Goal: Task Accomplishment & Management: Manage account settings

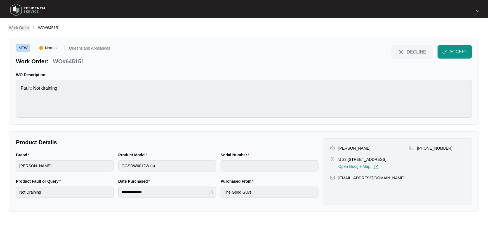
click at [18, 28] on p "Work Order" at bounding box center [19, 28] width 20 height 6
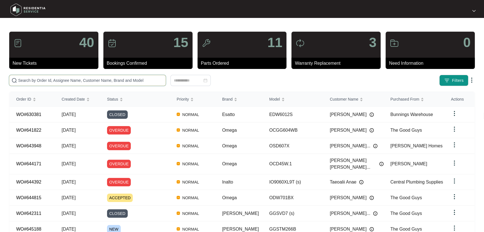
click at [59, 80] on input "text" at bounding box center [90, 80] width 145 height 6
paste input "645151"
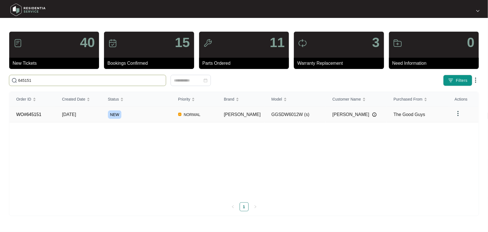
type input "645151"
click at [163, 116] on div "NEW" at bounding box center [139, 114] width 63 height 8
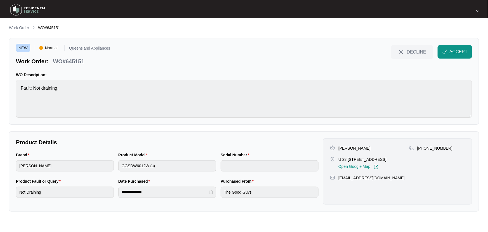
click at [23, 28] on p "Work Order" at bounding box center [19, 28] width 20 height 6
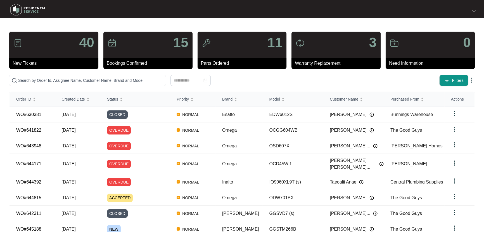
click at [118, 74] on div "40 New Tickets 15 Bookings Confirmed 11 Parts Ordered 3 Warranty Replacement 0 …" at bounding box center [242, 158] width 467 height 255
click at [114, 80] on input "text" at bounding box center [90, 80] width 145 height 6
paste input "645163"
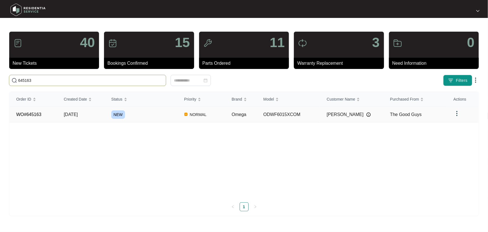
type input "645163"
click at [138, 116] on div "NEW" at bounding box center [144, 114] width 66 height 8
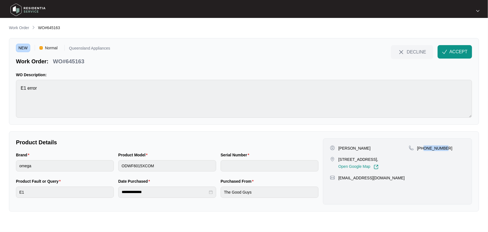
drag, startPoint x: 425, startPoint y: 146, endPoint x: 452, endPoint y: 146, distance: 27.4
click at [452, 146] on div "[PHONE_NUMBER]" at bounding box center [437, 148] width 56 height 6
copy p "432959790"
click at [78, 61] on p "WO#645163" at bounding box center [68, 61] width 31 height 8
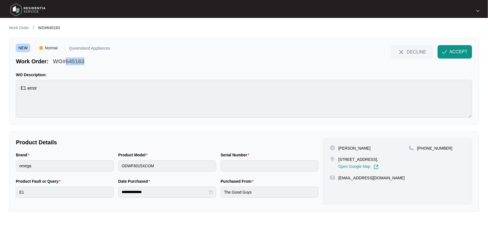
copy p "645163"
click at [456, 56] on button "ACCEPT" at bounding box center [455, 51] width 34 height 13
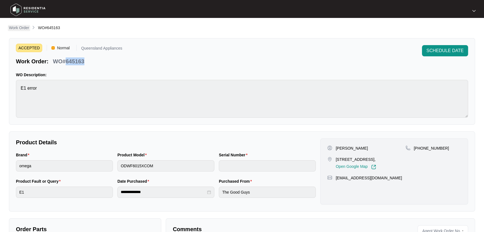
click at [26, 29] on p "Work Order" at bounding box center [19, 28] width 20 height 6
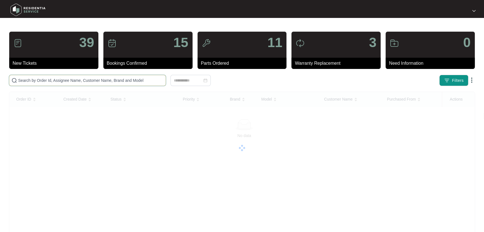
click at [136, 79] on input "text" at bounding box center [90, 80] width 145 height 6
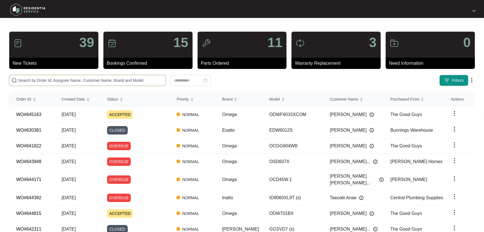
paste input "645188"
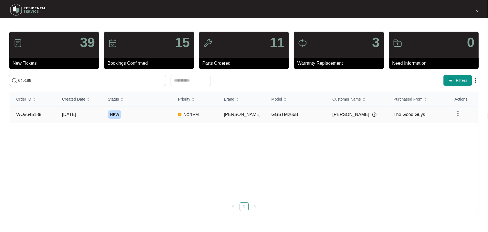
type input "645188"
click at [168, 115] on div "NEW" at bounding box center [139, 114] width 63 height 8
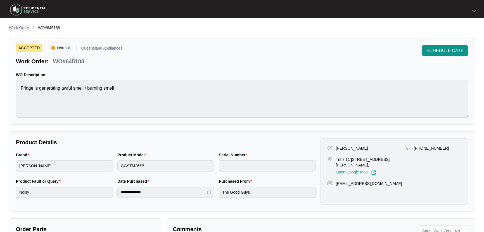
click at [17, 28] on p "Work Order" at bounding box center [19, 28] width 20 height 6
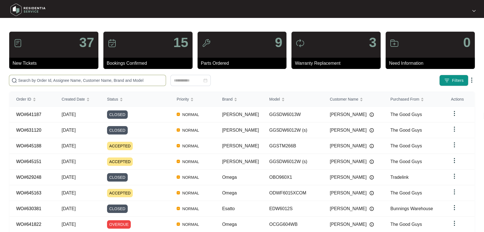
click at [66, 79] on input "text" at bounding box center [90, 80] width 145 height 6
paste input "645151"
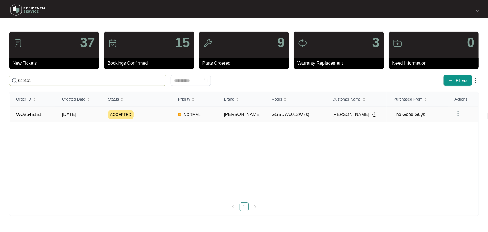
type input "645151"
drag, startPoint x: 159, startPoint y: 116, endPoint x: 160, endPoint y: 120, distance: 3.9
click at [159, 116] on div "ACCEPTED" at bounding box center [139, 114] width 63 height 8
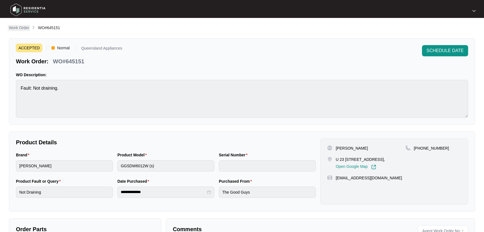
click at [12, 27] on p "Work Order" at bounding box center [19, 28] width 20 height 6
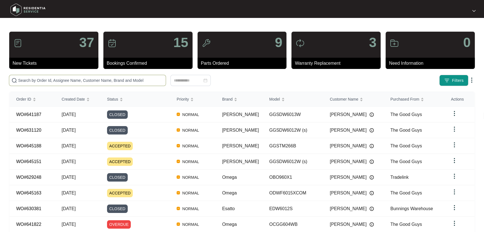
click at [87, 81] on input "text" at bounding box center [90, 80] width 145 height 6
paste input "645188"
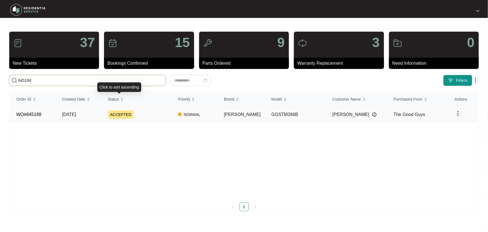
type input "645188"
drag, startPoint x: 157, startPoint y: 114, endPoint x: 153, endPoint y: 115, distance: 3.7
click at [157, 114] on div "ACCEPTED" at bounding box center [139, 114] width 63 height 8
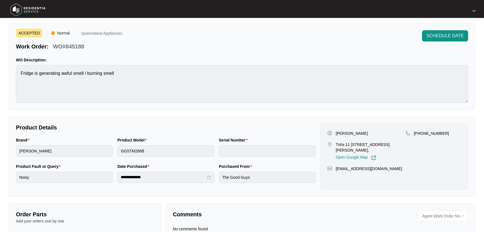
scroll to position [30, 0]
